Goal: Task Accomplishment & Management: Complete application form

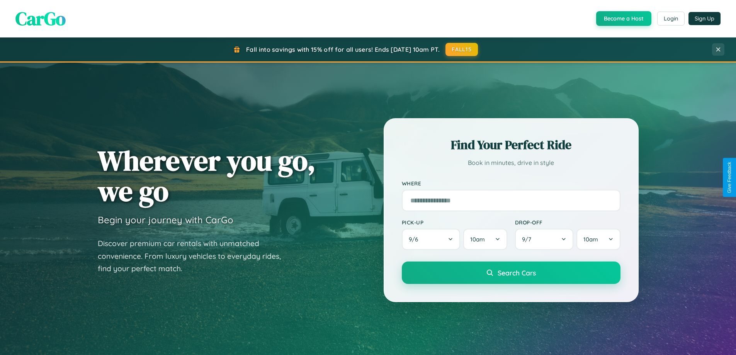
scroll to position [333, 0]
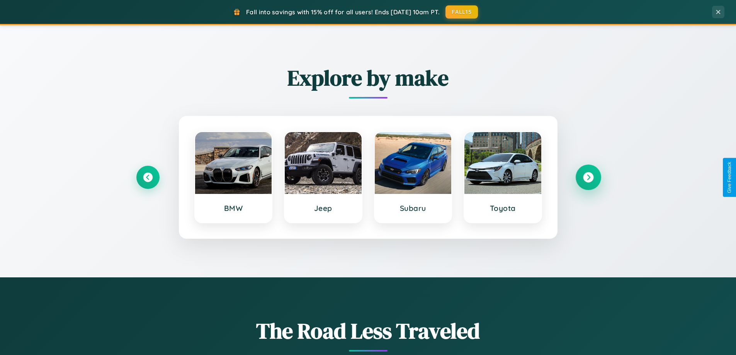
click at [588, 177] on icon at bounding box center [588, 177] width 10 height 10
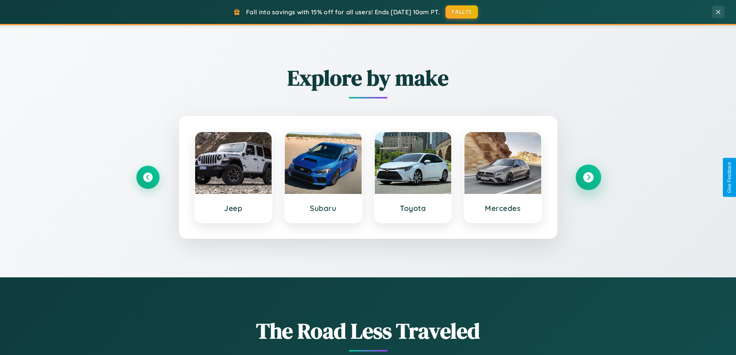
click at [588, 177] on icon at bounding box center [588, 177] width 10 height 10
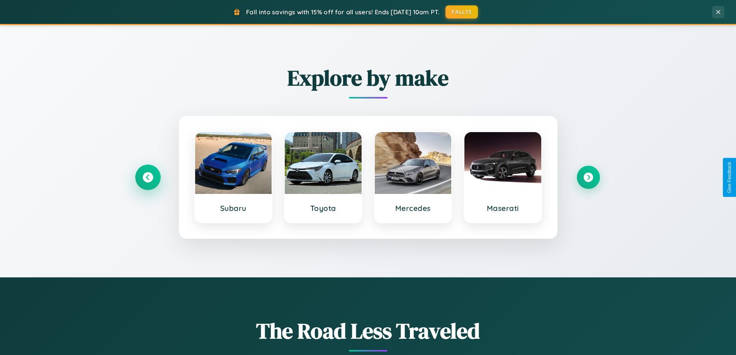
click at [148, 177] on icon at bounding box center [148, 177] width 10 height 10
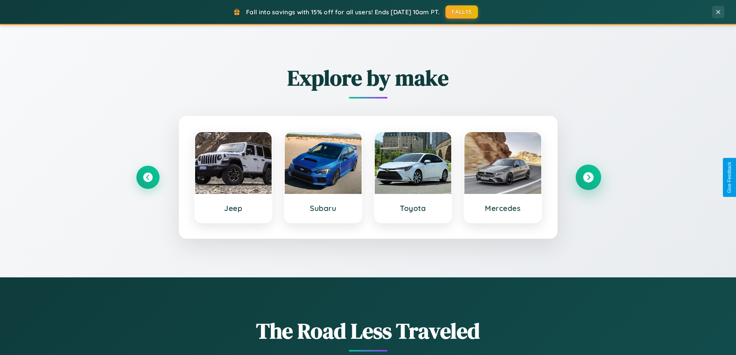
click at [588, 177] on icon at bounding box center [588, 177] width 10 height 10
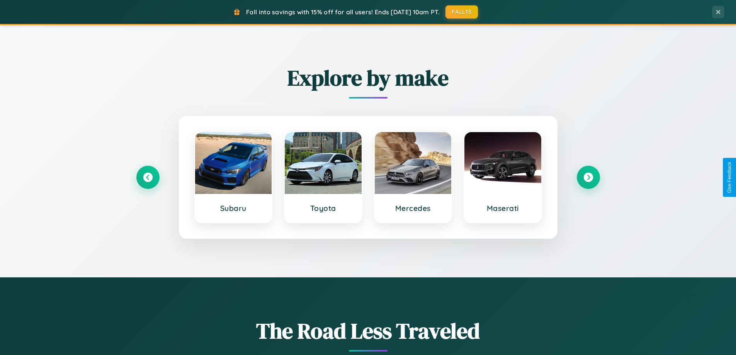
scroll to position [0, 0]
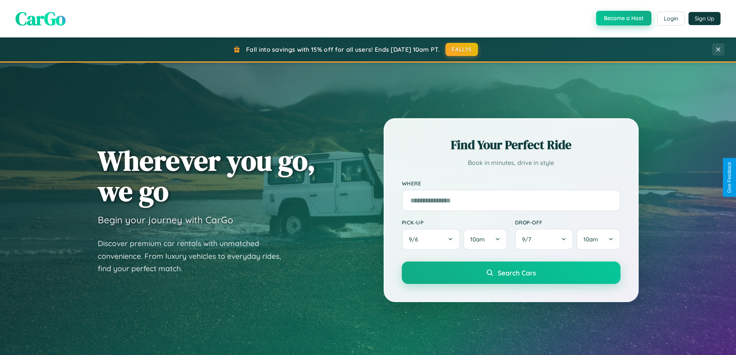
click at [623, 19] on button "Become a Host" at bounding box center [623, 18] width 55 height 15
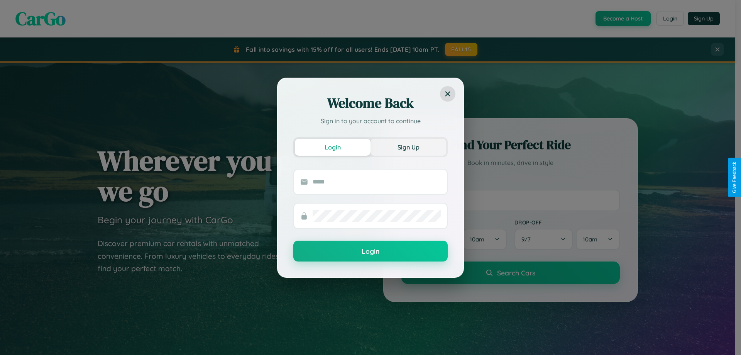
click at [409, 147] on button "Sign Up" at bounding box center [409, 147] width 76 height 17
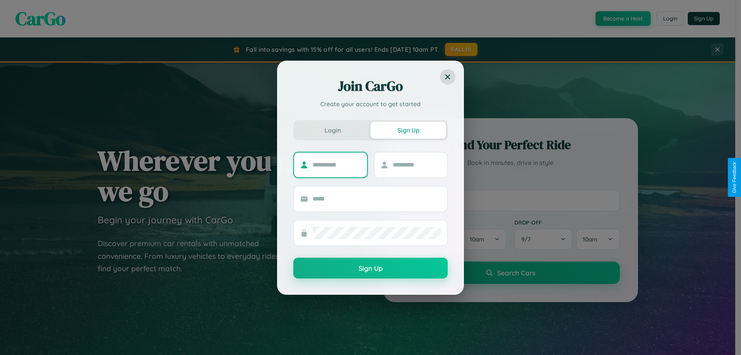
click at [337, 165] on input "text" at bounding box center [337, 165] width 48 height 12
type input "*****"
click at [417, 165] on input "text" at bounding box center [417, 165] width 48 height 12
type input "*****"
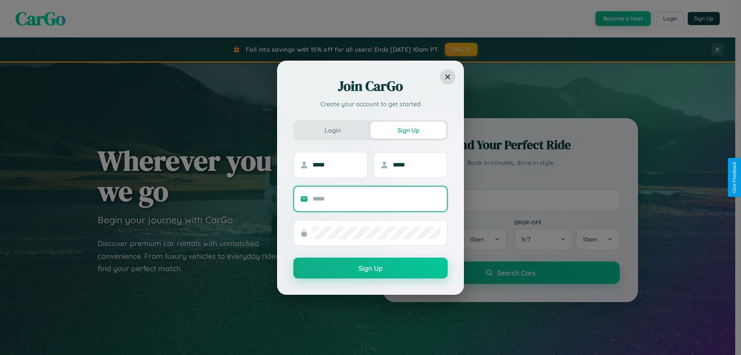
click at [377, 199] on input "text" at bounding box center [377, 199] width 128 height 12
type input "**********"
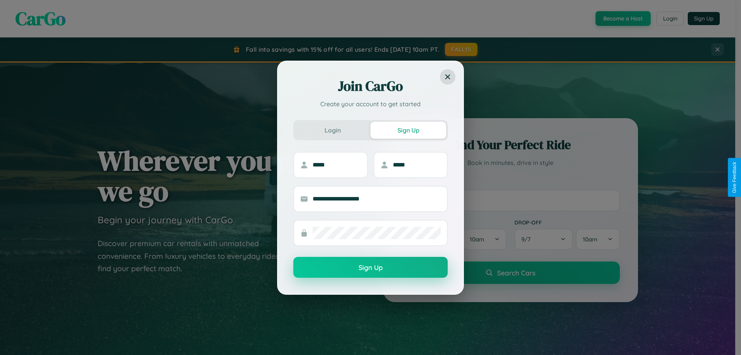
click at [371, 268] on button "Sign Up" at bounding box center [371, 267] width 154 height 21
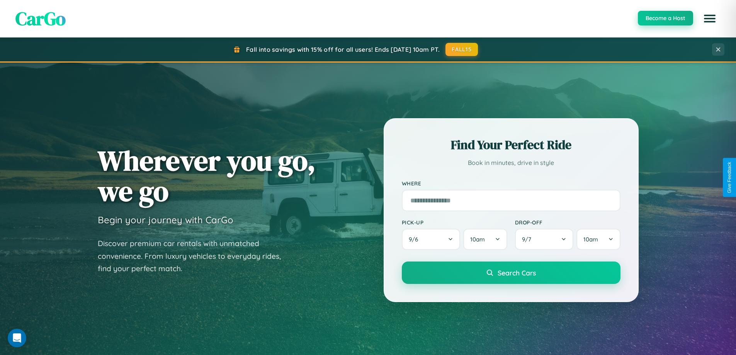
click at [665, 18] on button "Become a Host" at bounding box center [665, 18] width 55 height 15
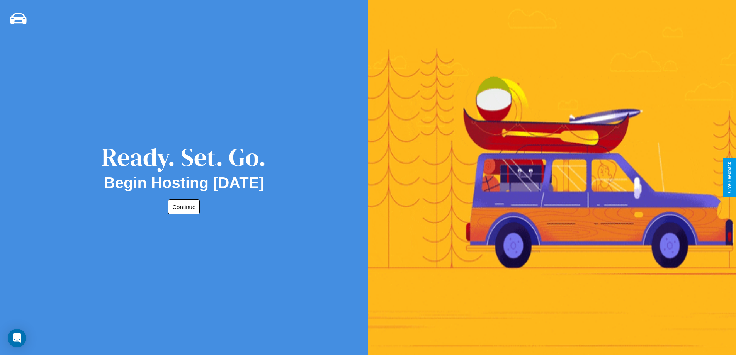
click at [182, 207] on button "Continue" at bounding box center [184, 206] width 32 height 15
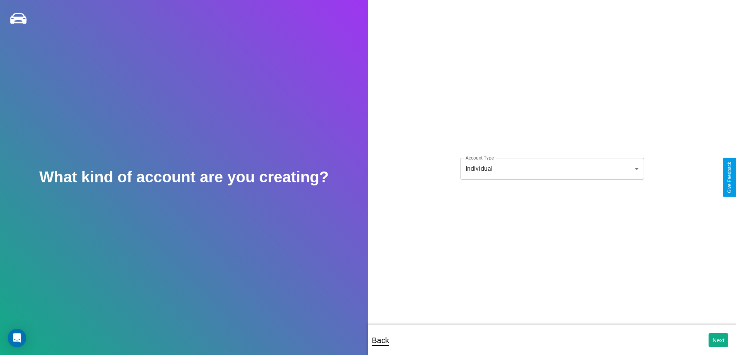
click at [551, 168] on body "**********" at bounding box center [368, 182] width 736 height 365
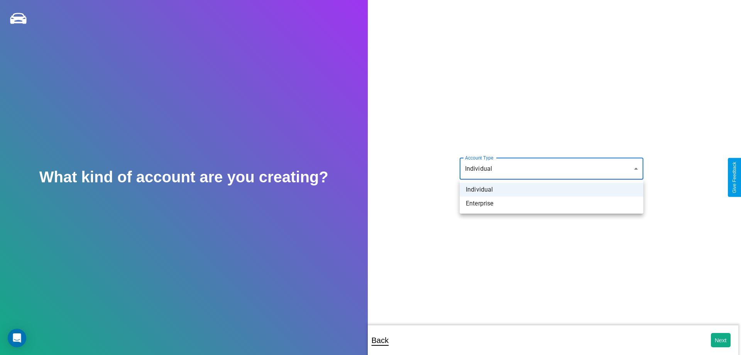
click at [552, 190] on li "Individual" at bounding box center [552, 190] width 184 height 14
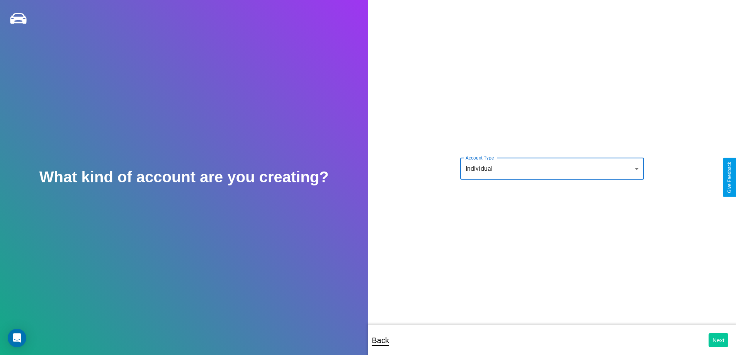
click at [718, 340] on button "Next" at bounding box center [718, 340] width 20 height 14
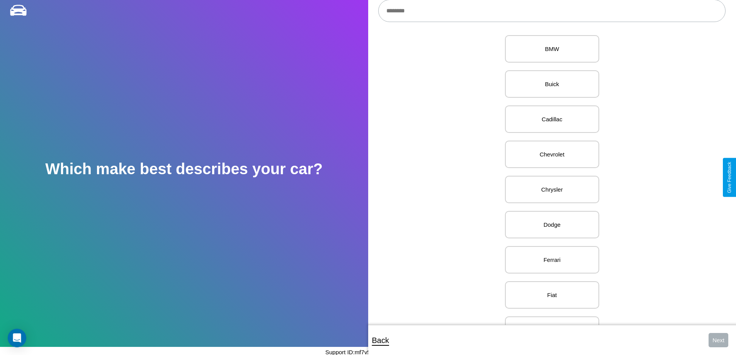
scroll to position [264, 0]
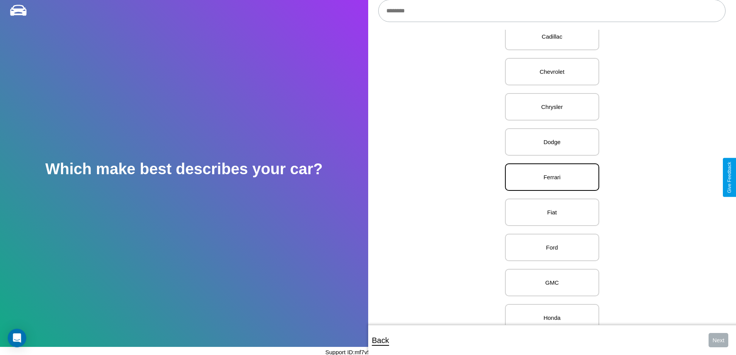
click at [549, 177] on p "Ferrari" at bounding box center [551, 177] width 77 height 10
click at [718, 340] on button "Next" at bounding box center [718, 340] width 20 height 14
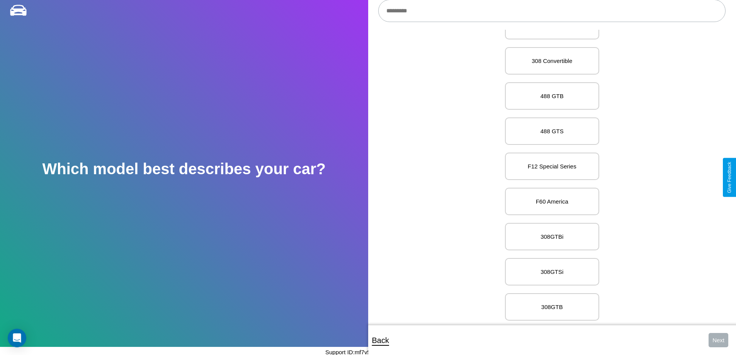
scroll to position [2478, 0]
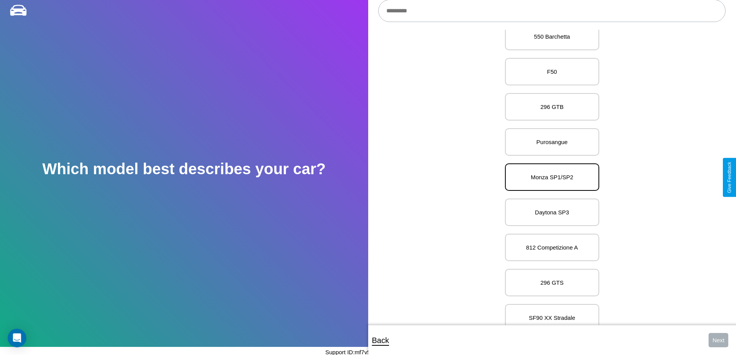
click at [549, 177] on p "Monza SP1/SP2" at bounding box center [551, 177] width 77 height 10
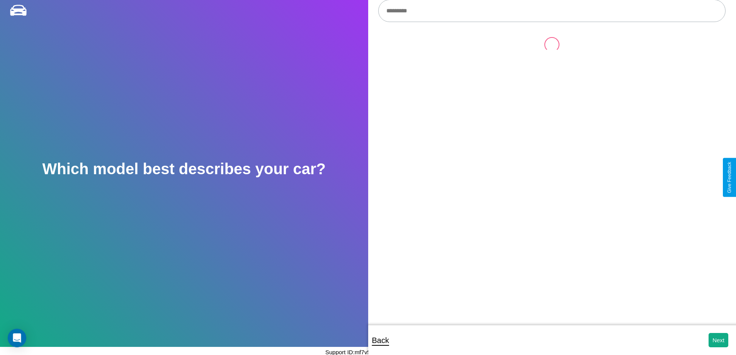
scroll to position [0, 0]
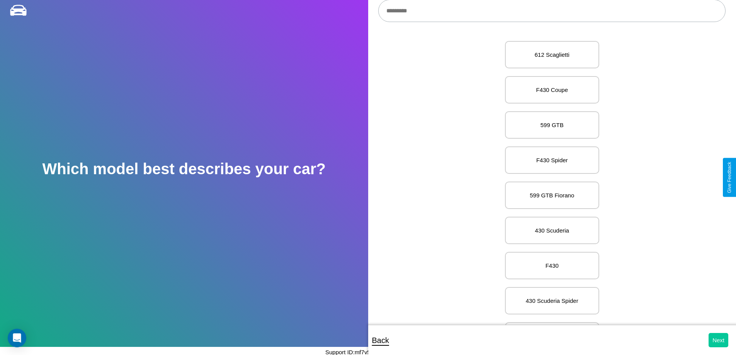
click at [718, 340] on button "Next" at bounding box center [718, 340] width 20 height 14
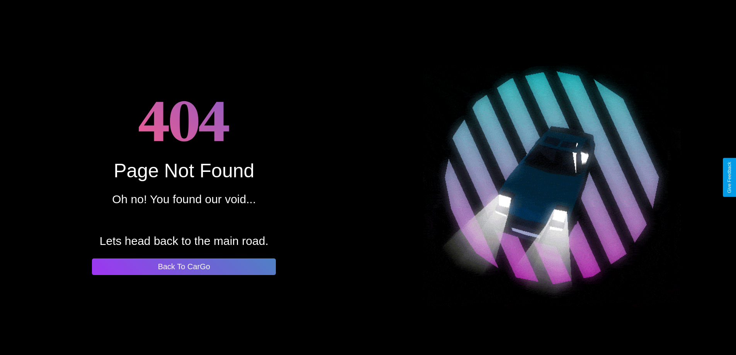
click at [184, 266] on button "Back To CarGo" at bounding box center [184, 266] width 184 height 17
